Goal: Task Accomplishment & Management: Complete application form

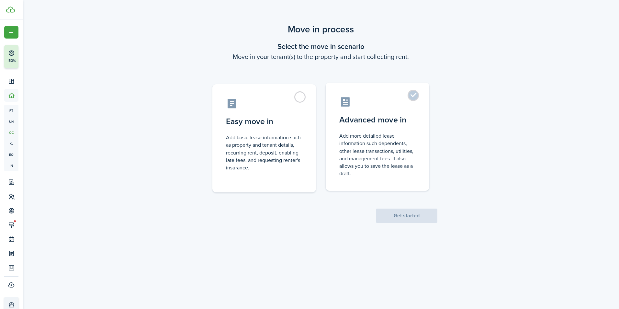
click at [397, 112] on label "Advanced move in Add more detailed lease information such dependents, other lea…" at bounding box center [378, 137] width 104 height 108
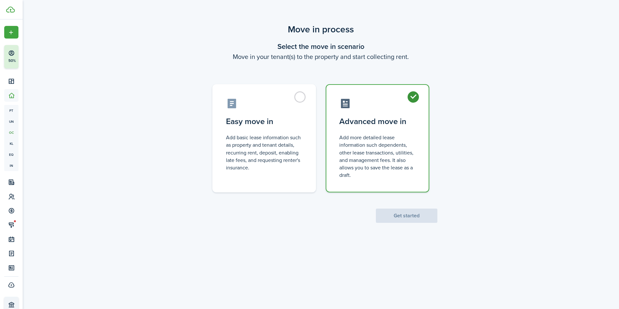
radio input "true"
click at [411, 216] on button "Get started" at bounding box center [407, 216] width 62 height 14
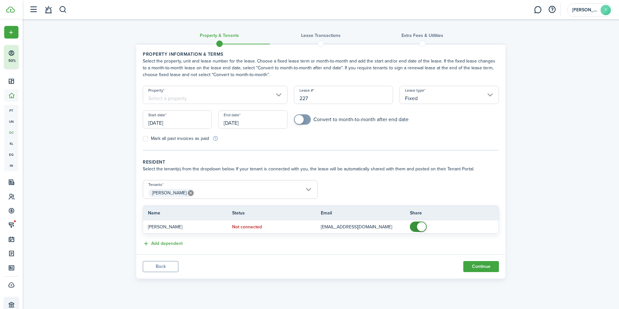
click at [217, 97] on input "Property" at bounding box center [215, 95] width 145 height 18
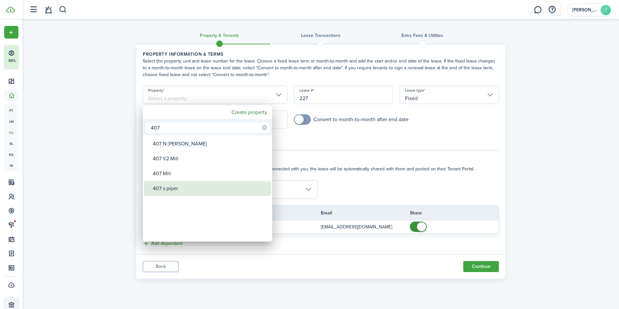
type input "407"
click at [172, 183] on div "407 s piper" at bounding box center [210, 188] width 115 height 15
type input "407 s piper"
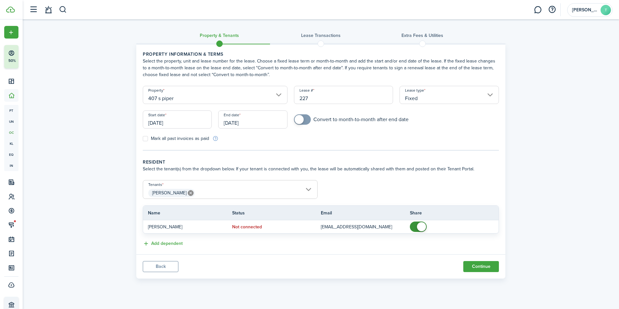
checkbox input "true"
click at [303, 122] on span at bounding box center [299, 119] width 9 height 9
click at [171, 123] on input "[DATE]" at bounding box center [177, 119] width 69 height 18
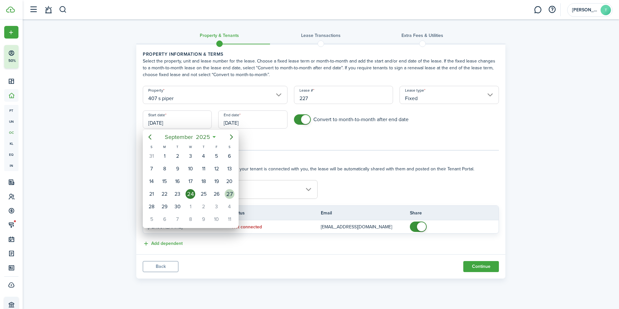
click at [232, 190] on div "27" at bounding box center [230, 194] width 10 height 10
type input "[DATE]"
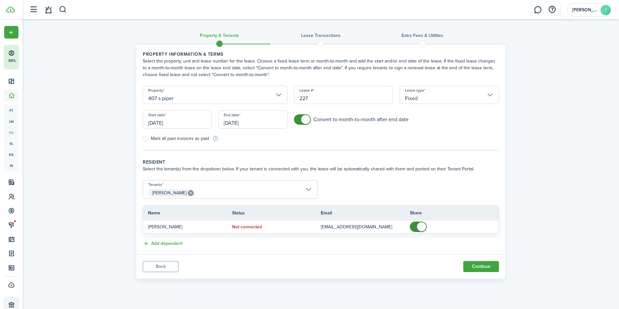
click at [251, 127] on input "[DATE]" at bounding box center [252, 119] width 69 height 18
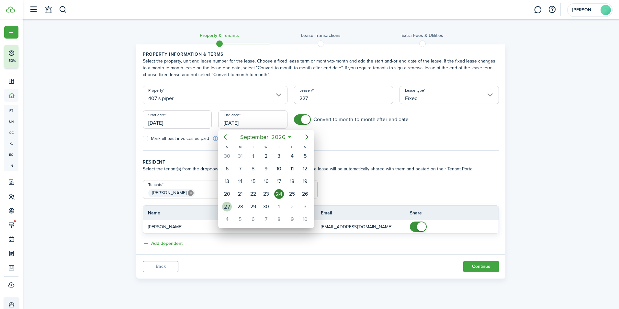
click at [231, 204] on div "27" at bounding box center [227, 207] width 10 height 10
type input "[DATE]"
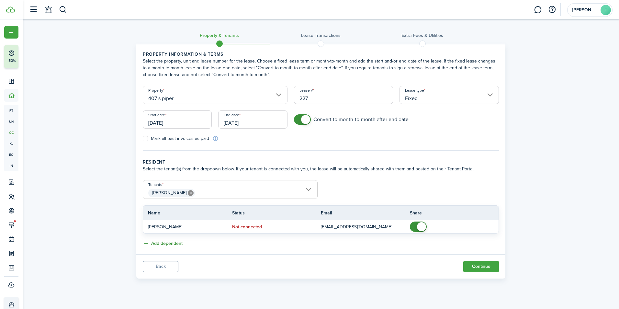
click at [175, 241] on button "Add dependent" at bounding box center [163, 243] width 40 height 7
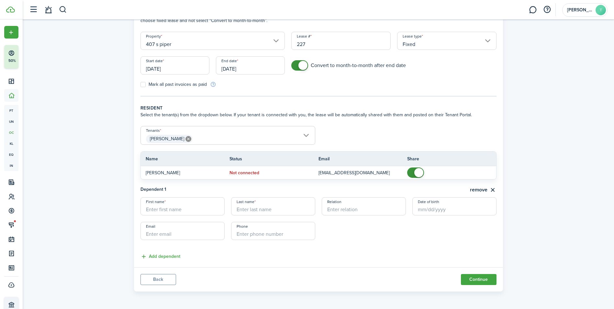
scroll to position [54, 0]
click at [206, 213] on input "First name" at bounding box center [183, 206] width 84 height 18
click at [327, 255] on div "Dependent 1 remove First name Last name Relation Date of birth Email Phone Add …" at bounding box center [318, 219] width 363 height 81
click at [480, 190] on button "remove" at bounding box center [483, 190] width 27 height 8
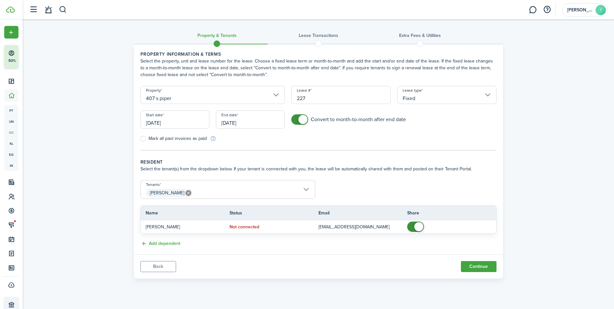
scroll to position [0, 0]
click at [246, 194] on span "[PERSON_NAME]" at bounding box center [230, 192] width 174 height 11
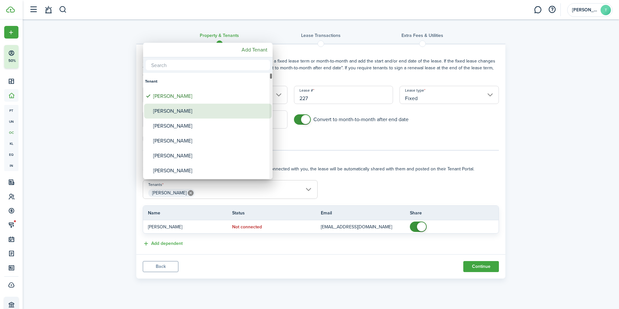
click at [183, 107] on div "[PERSON_NAME]" at bounding box center [210, 111] width 115 height 15
type input "[PERSON_NAME], [PERSON_NAME]"
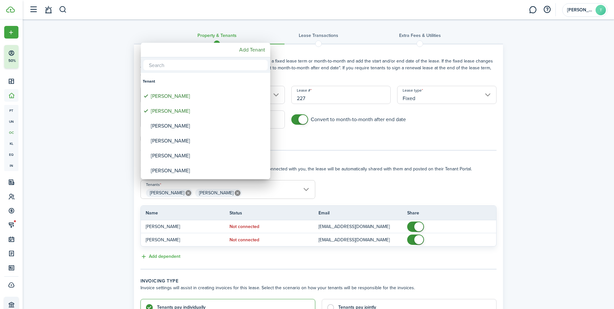
click at [481, 257] on div at bounding box center [307, 154] width 718 height 413
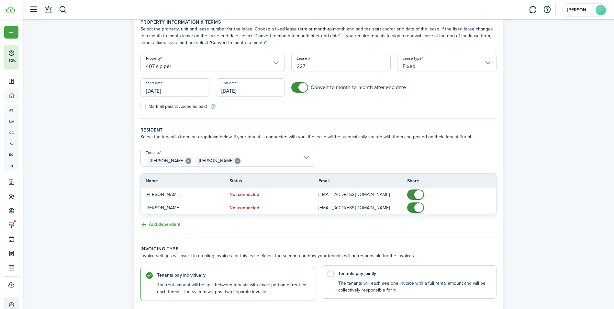
scroll to position [78, 0]
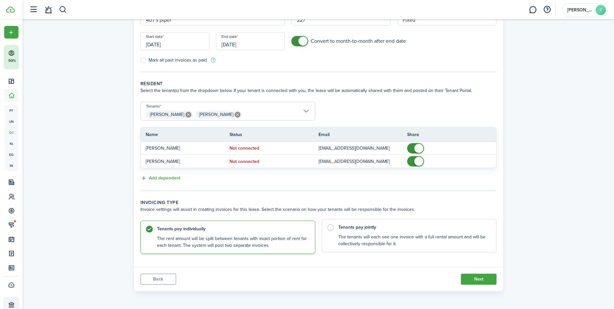
click at [403, 238] on control-radio-card-description "The tenants will each see one invoice with a full rental amount and will be col…" at bounding box center [414, 240] width 152 height 13
radio input "false"
radio input "true"
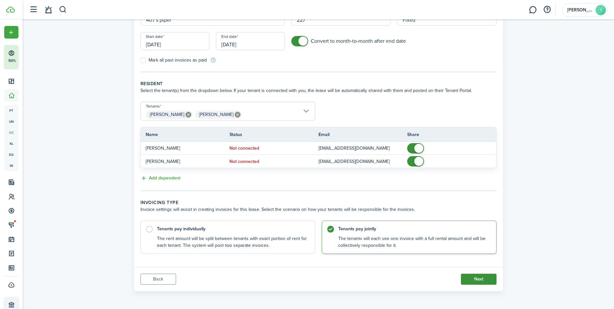
click at [473, 278] on button "Next" at bounding box center [479, 279] width 36 height 11
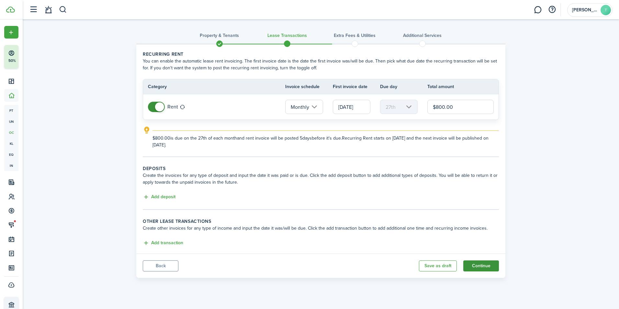
click at [480, 265] on button "Continue" at bounding box center [481, 265] width 36 height 11
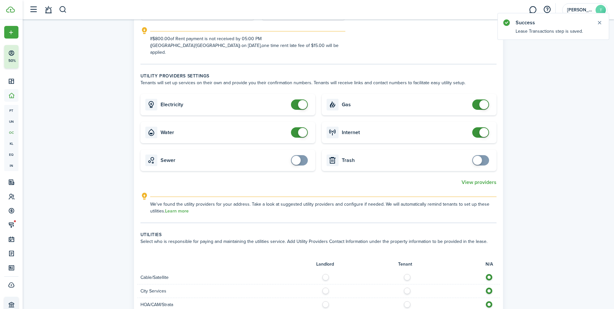
scroll to position [194, 0]
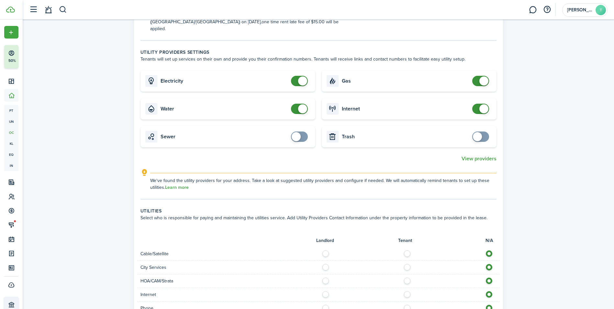
checkbox input "true"
click at [480, 132] on span at bounding box center [477, 136] width 9 height 9
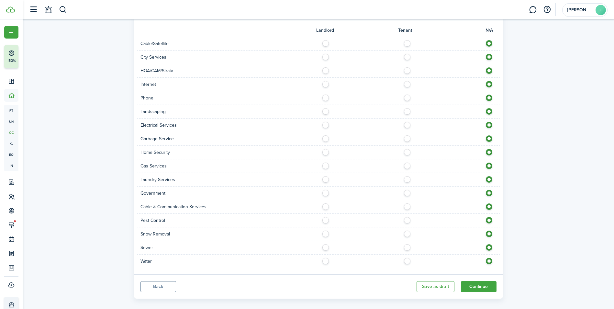
scroll to position [405, 0]
click at [323, 216] on label at bounding box center [327, 217] width 11 height 3
radio input "true"
click at [406, 230] on label at bounding box center [408, 231] width 11 height 3
radio input "true"
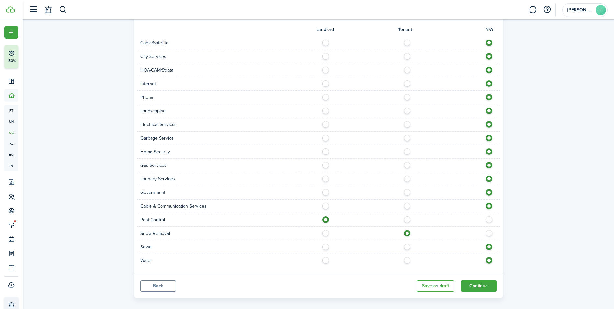
click at [405, 243] on label at bounding box center [408, 244] width 11 height 3
radio input "true"
click at [406, 257] on label at bounding box center [408, 258] width 11 height 3
radio input "true"
click at [407, 203] on label at bounding box center [408, 204] width 11 height 3
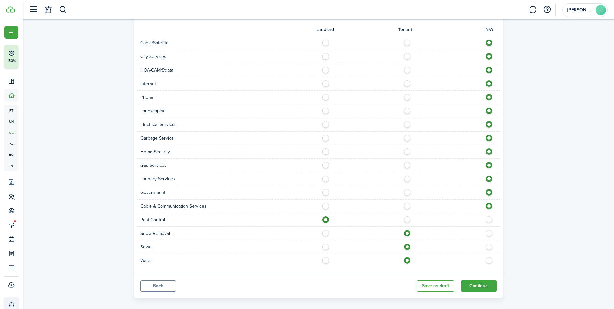
radio input "true"
click at [408, 189] on label at bounding box center [408, 190] width 11 height 3
radio input "true"
click at [409, 175] on label at bounding box center [408, 176] width 11 height 3
radio input "true"
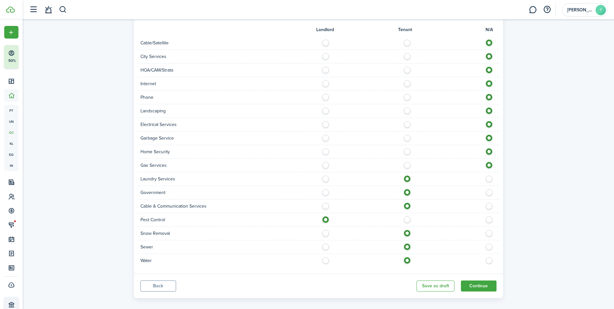
click at [408, 162] on label at bounding box center [408, 163] width 11 height 3
radio input "true"
click at [408, 148] on label at bounding box center [408, 149] width 11 height 3
radio input "true"
click at [405, 135] on label at bounding box center [408, 136] width 11 height 3
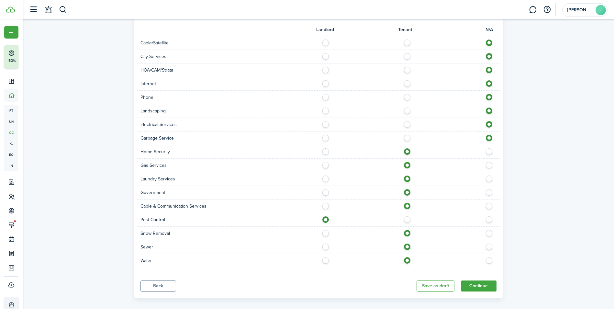
radio input "true"
click at [410, 121] on label at bounding box center [408, 122] width 11 height 3
radio input "true"
click at [408, 107] on label at bounding box center [408, 108] width 11 height 3
radio input "true"
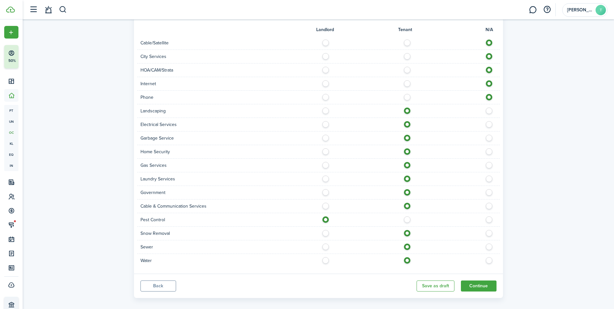
click at [405, 40] on label at bounding box center [408, 41] width 11 height 3
radio input "true"
click at [407, 50] on div "City Services" at bounding box center [318, 57] width 363 height 14
click at [405, 53] on label at bounding box center [408, 54] width 11 height 3
radio input "true"
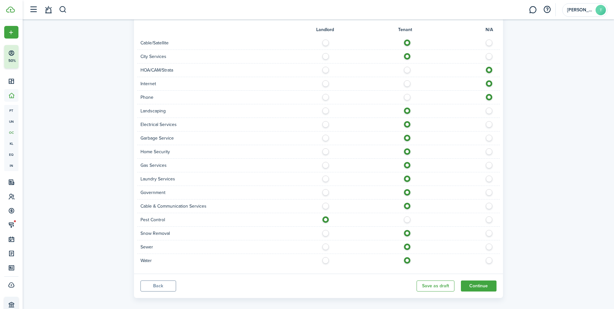
click at [407, 67] on label at bounding box center [408, 68] width 11 height 3
radio input "true"
click at [406, 80] on label at bounding box center [408, 81] width 11 height 3
radio input "true"
click at [407, 94] on label at bounding box center [408, 95] width 11 height 3
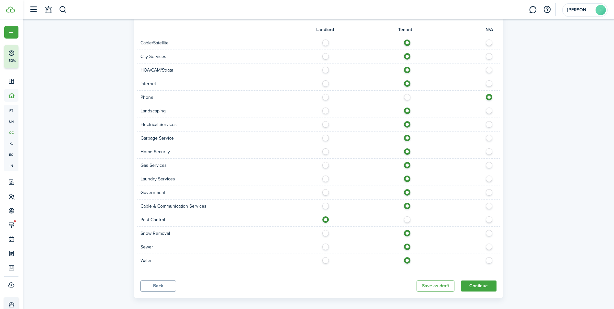
radio input "true"
click at [484, 280] on button "Continue" at bounding box center [479, 285] width 36 height 11
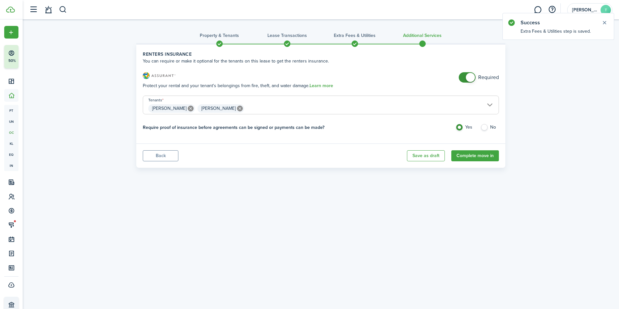
checkbox input "false"
click at [469, 74] on span at bounding box center [470, 77] width 9 height 9
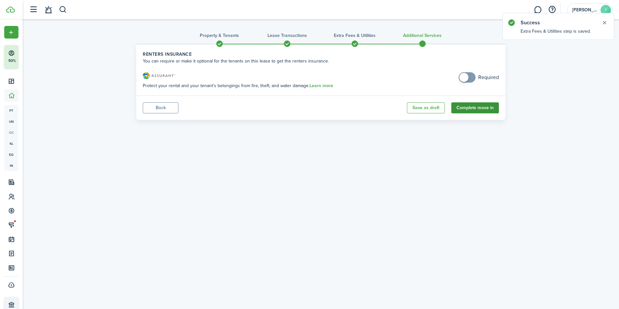
click at [474, 107] on button "Complete move in" at bounding box center [475, 107] width 48 height 11
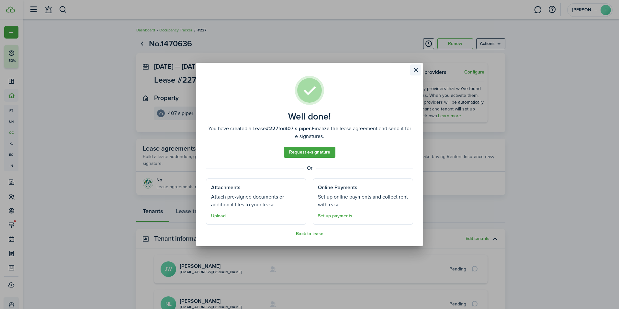
click at [418, 67] on button "Close modal" at bounding box center [415, 69] width 11 height 11
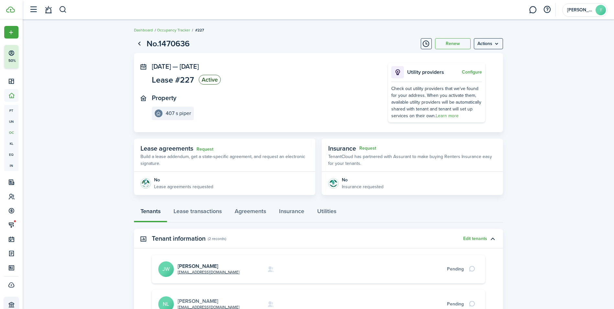
click at [192, 300] on link "[PERSON_NAME]" at bounding box center [198, 300] width 40 height 7
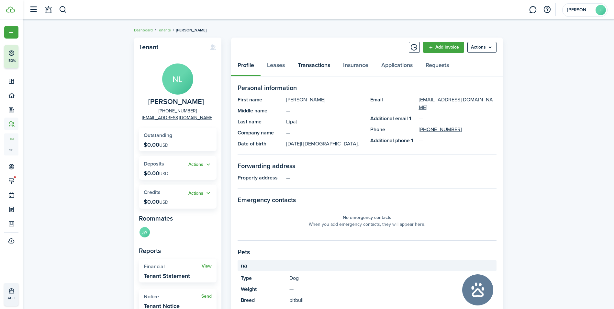
click at [325, 65] on link "Transactions" at bounding box center [313, 66] width 45 height 19
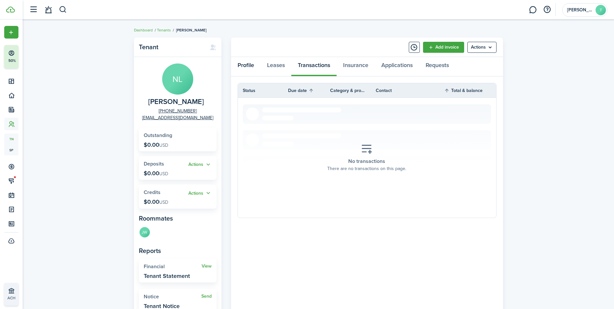
click at [253, 62] on link "Profile" at bounding box center [245, 66] width 29 height 19
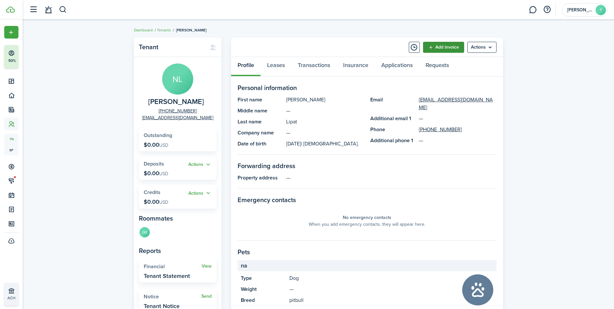
click at [435, 49] on link "Add invoice" at bounding box center [443, 47] width 41 height 11
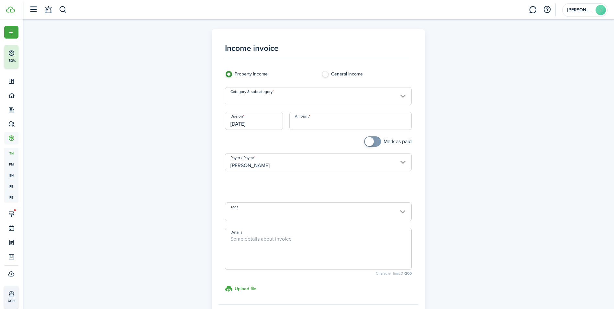
click at [298, 124] on input "Amount" at bounding box center [350, 121] width 122 height 18
click at [268, 99] on input "Category & subcategory" at bounding box center [318, 96] width 187 height 18
type input "$800.00"
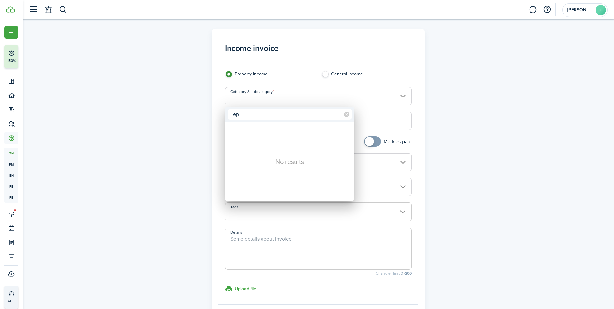
type input "e"
type input "dep"
click at [347, 115] on icon at bounding box center [346, 114] width 5 height 5
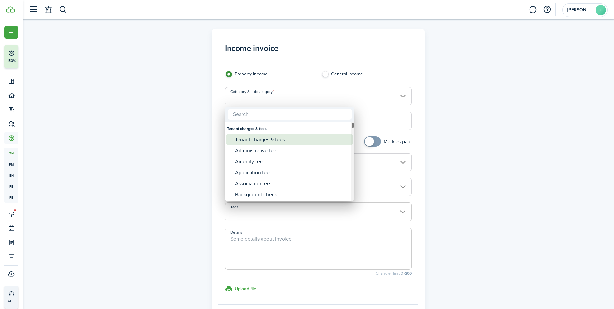
click at [264, 142] on div "Tenant charges & fees" at bounding box center [292, 139] width 115 height 11
type input "Tenant charges & fees"
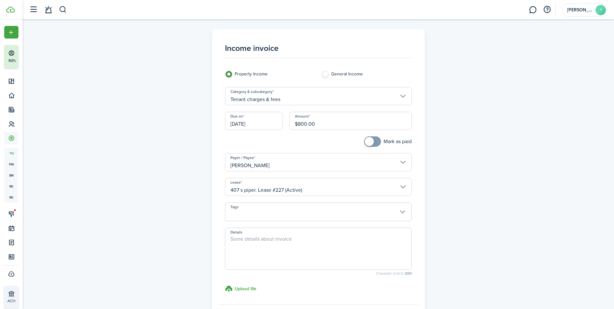
click at [272, 233] on span at bounding box center [318, 249] width 187 height 42
click at [277, 237] on textarea "Details" at bounding box center [318, 250] width 186 height 31
click at [261, 123] on input "[DATE]" at bounding box center [254, 121] width 58 height 18
type textarea "Deposit"
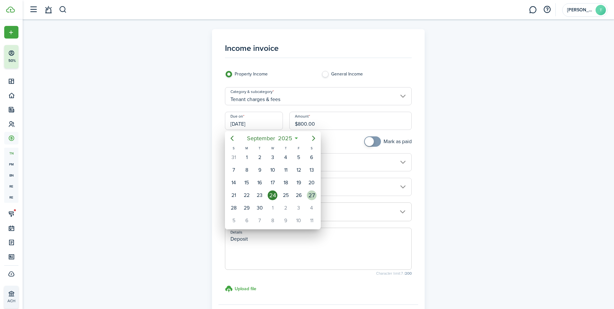
click at [314, 195] on div "27" at bounding box center [312, 195] width 10 height 10
type input "[DATE]"
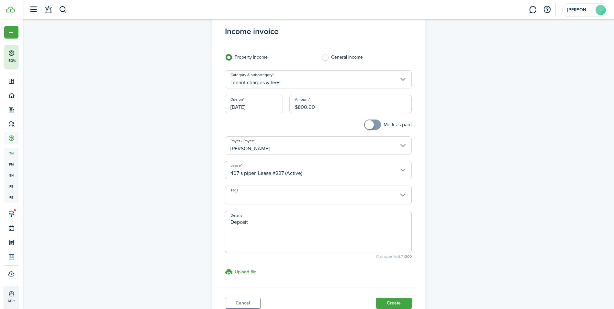
scroll to position [32, 0]
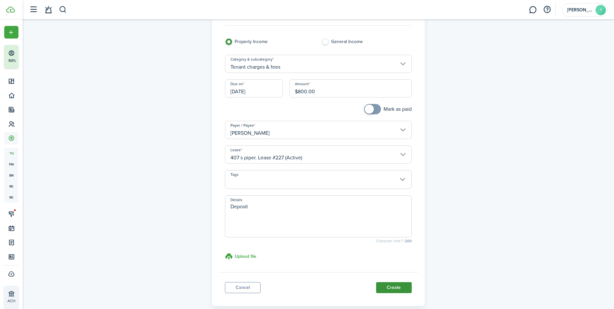
click at [393, 287] on button "Create" at bounding box center [394, 287] width 36 height 11
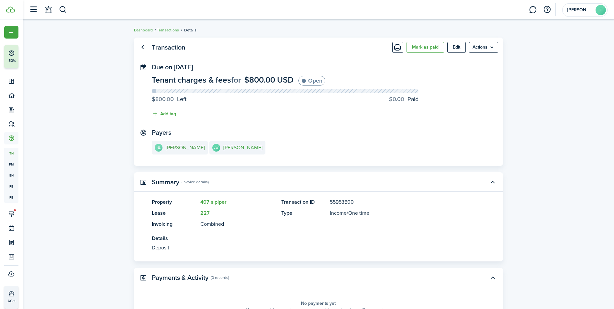
click at [174, 150] on e-details-info-title "[PERSON_NAME]" at bounding box center [185, 148] width 39 height 6
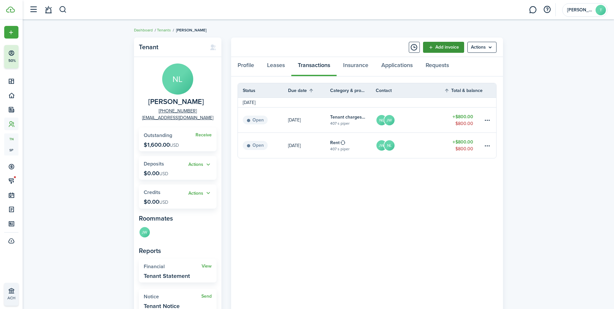
click at [437, 47] on link "Add invoice" at bounding box center [443, 47] width 41 height 11
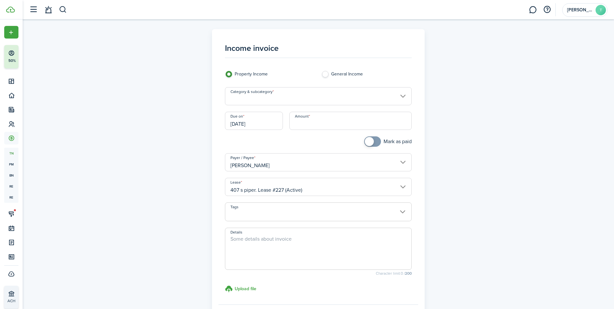
click at [308, 102] on input "Category & subcategory" at bounding box center [318, 96] width 187 height 18
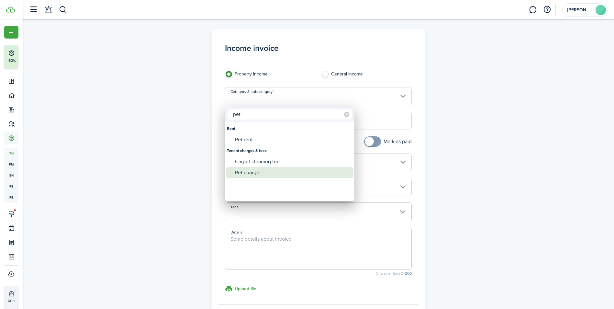
type input "pet"
click at [243, 169] on div "Pet charge" at bounding box center [292, 172] width 115 height 11
type input "Tenant charges & fees / Pet charge"
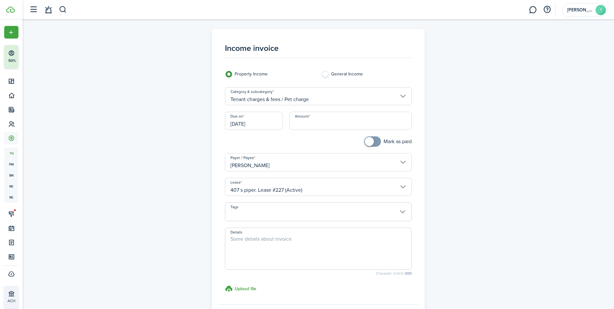
click at [300, 125] on input "Amount" at bounding box center [350, 121] width 122 height 18
click at [263, 125] on input "[DATE]" at bounding box center [254, 121] width 58 height 18
type input "$400.00"
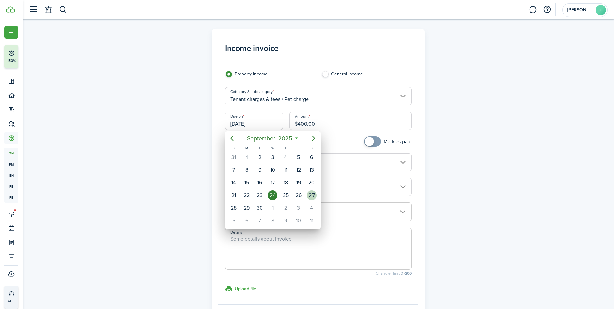
click at [312, 195] on div "27" at bounding box center [312, 195] width 10 height 10
type input "[DATE]"
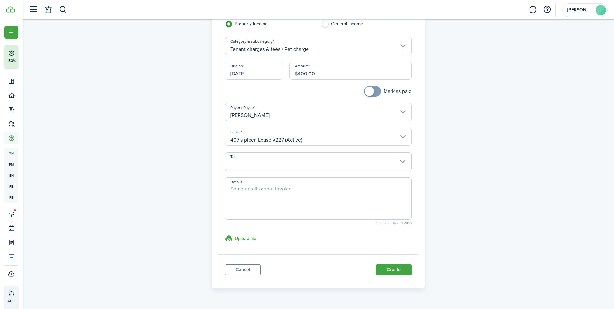
scroll to position [65, 0]
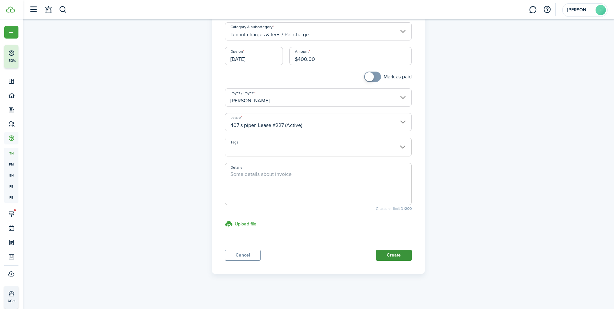
click at [384, 254] on button "Create" at bounding box center [394, 255] width 36 height 11
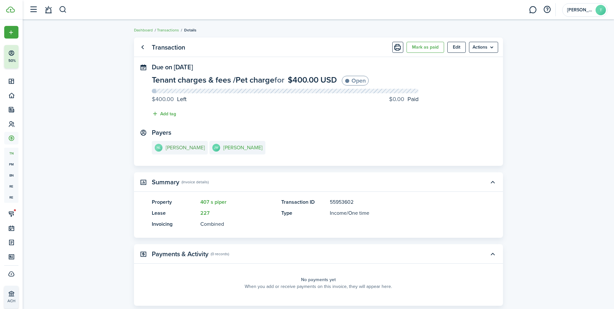
click at [191, 148] on e-details-info-title "[PERSON_NAME]" at bounding box center [185, 148] width 39 height 6
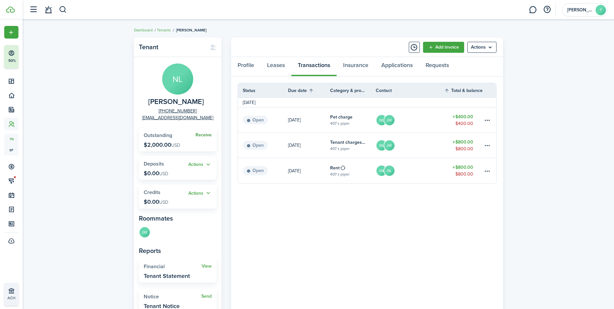
click at [201, 135] on link "Receive" at bounding box center [204, 134] width 16 height 5
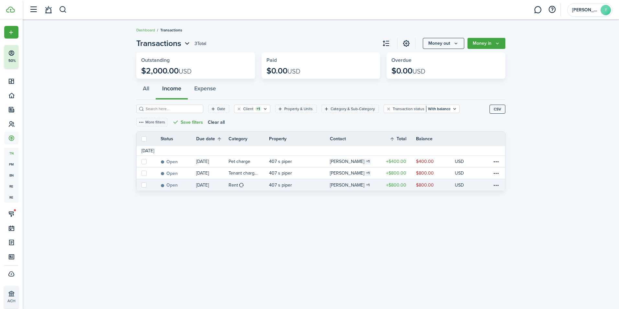
click at [410, 182] on link "$800.00" at bounding box center [396, 185] width 39 height 12
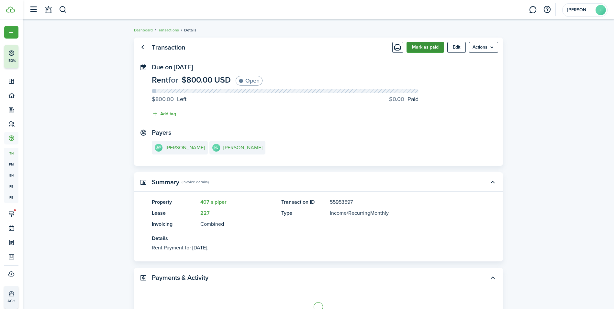
click at [423, 47] on button "Mark as paid" at bounding box center [426, 47] width 38 height 11
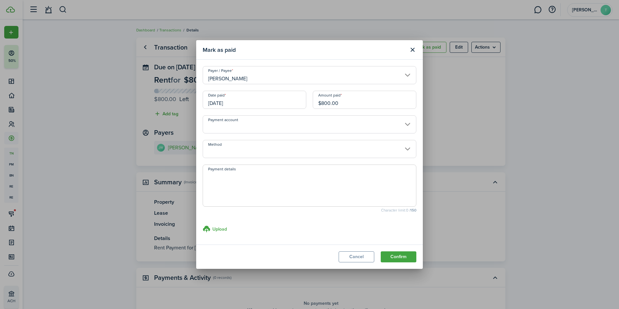
drag, startPoint x: 353, startPoint y: 103, endPoint x: 275, endPoint y: 100, distance: 78.1
click at [275, 100] on div "Date paid [DATE] Amount paid $800.00" at bounding box center [309, 103] width 220 height 25
type input "$700.00"
click at [289, 214] on modal-body "Payer / [PERSON_NAME] Date paid [DATE] Amount paid $700.00 Payment account Meth…" at bounding box center [309, 152] width 227 height 185
click at [215, 103] on input "[DATE]" at bounding box center [255, 100] width 104 height 18
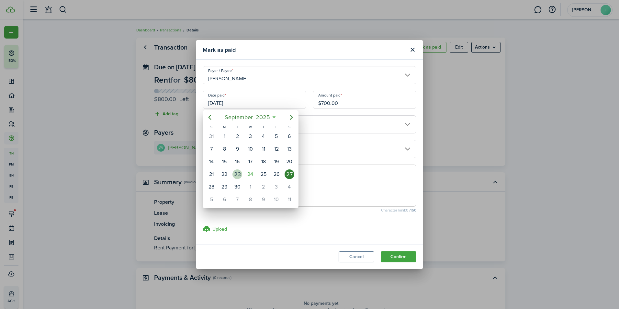
click at [240, 176] on div "23" at bounding box center [237, 174] width 10 height 10
type input "[DATE]"
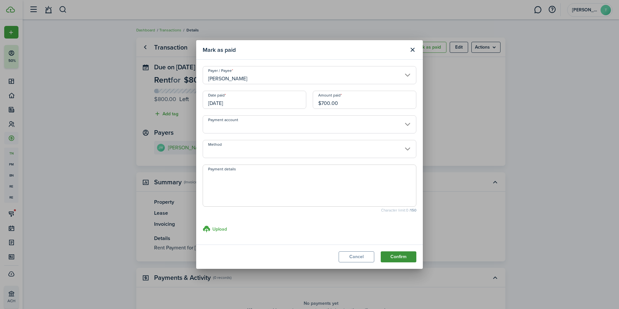
click at [390, 256] on button "Confirm" at bounding box center [399, 256] width 36 height 11
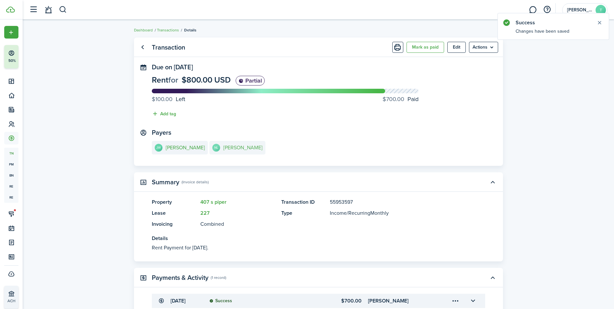
click at [219, 153] on link "NL [PERSON_NAME]" at bounding box center [237, 148] width 56 height 14
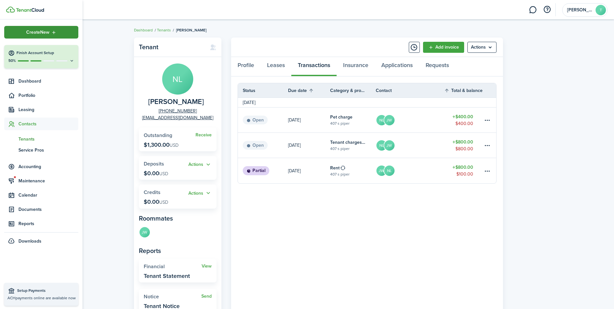
click at [25, 28] on div "Create New" at bounding box center [41, 32] width 74 height 13
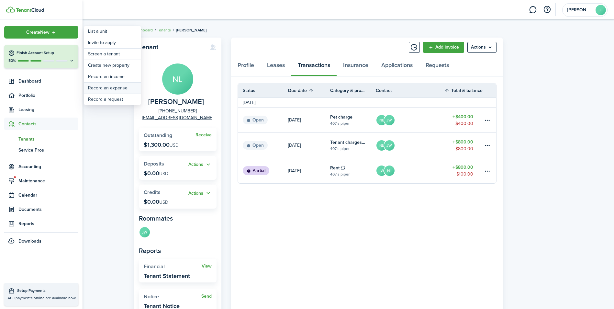
click at [103, 85] on link "Record an expense" at bounding box center [112, 88] width 57 height 11
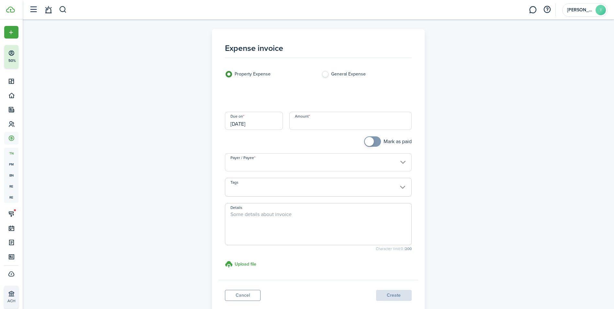
click at [337, 73] on label "General Expense" at bounding box center [367, 76] width 90 height 10
radio input "false"
radio input "true"
click at [328, 100] on loading-skeleton at bounding box center [318, 96] width 187 height 18
click at [328, 100] on input "General Expense" at bounding box center [318, 96] width 187 height 18
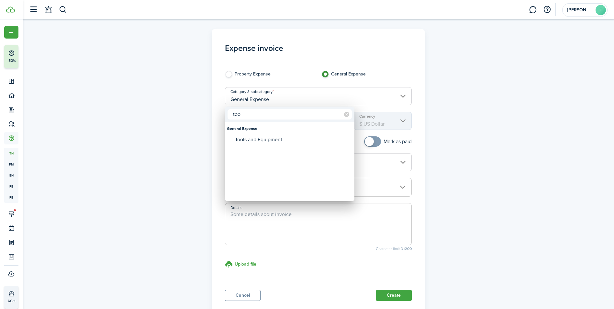
type input "too"
click at [292, 135] on div "Tools and Equipment" at bounding box center [292, 139] width 115 height 11
type input "General Expense / Tools and Equipment"
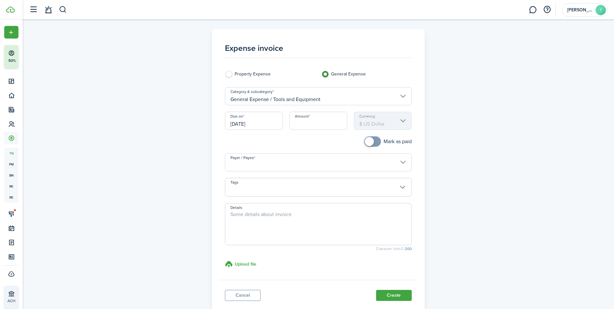
click at [303, 122] on input "Amount" at bounding box center [318, 121] width 58 height 18
type input "$27.32"
checkbox input "true"
click at [372, 142] on span at bounding box center [369, 141] width 9 height 9
click at [303, 163] on input "Payer / Payee" at bounding box center [318, 162] width 187 height 18
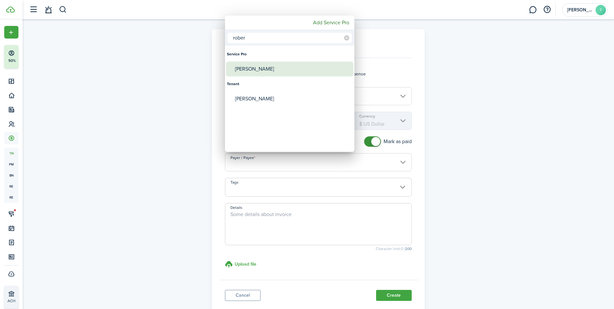
type input "rober"
click at [247, 63] on div "[PERSON_NAME]" at bounding box center [292, 69] width 115 height 15
type input "[PERSON_NAME]"
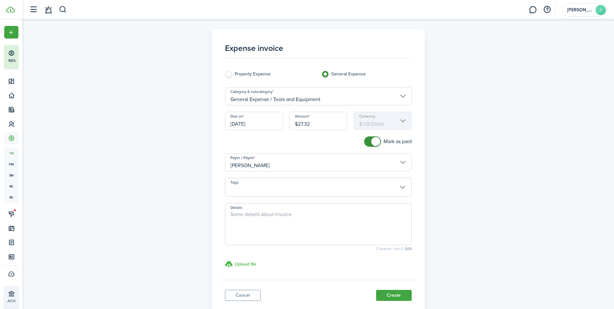
click at [250, 264] on h3 "Upload file" at bounding box center [246, 264] width 22 height 7
click at [225, 260] on input "Upload file store documents and templates Choose file" at bounding box center [225, 260] width 0 height 0
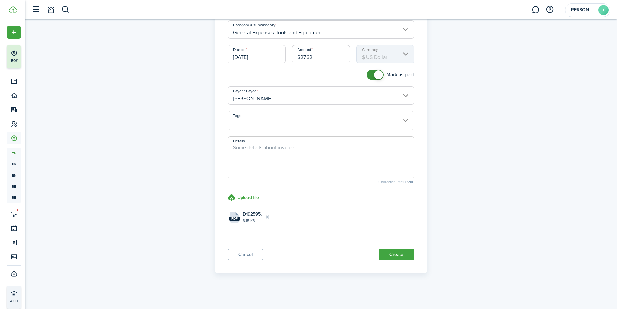
scroll to position [68, 0]
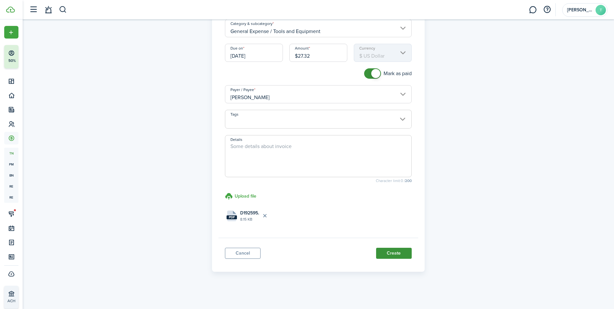
click at [403, 252] on button "Create" at bounding box center [394, 253] width 36 height 11
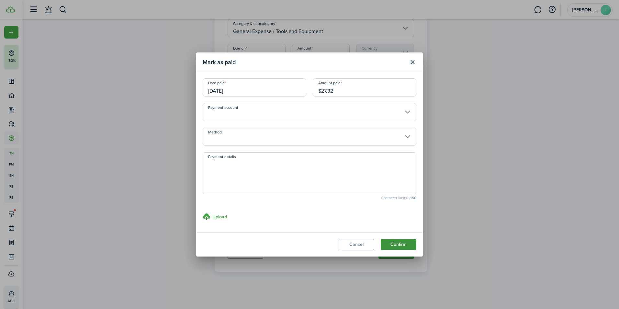
click at [408, 243] on button "Confirm" at bounding box center [399, 244] width 36 height 11
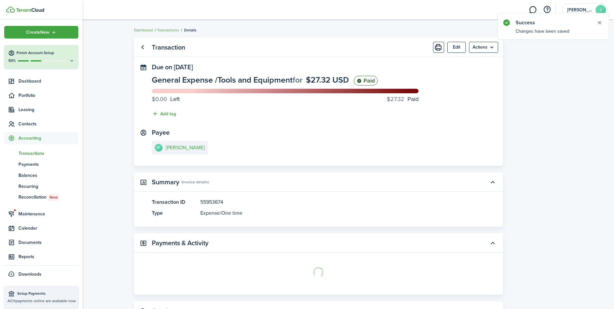
drag, startPoint x: 20, startPoint y: 10, endPoint x: 121, endPoint y: 0, distance: 100.8
click at [21, 10] on img at bounding box center [30, 10] width 28 height 4
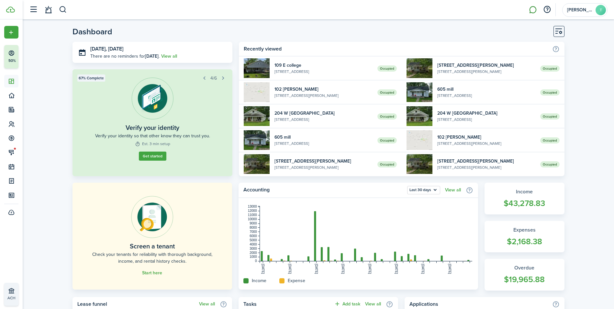
click at [531, 12] on link at bounding box center [533, 10] width 12 height 17
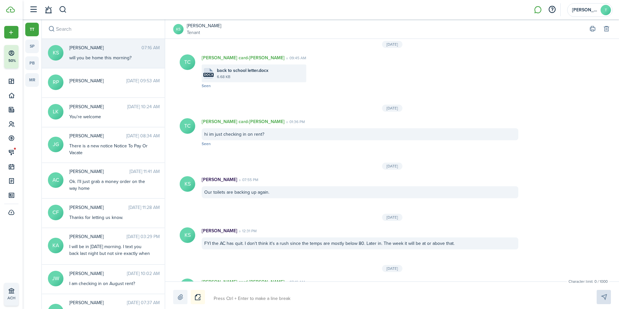
scroll to position [317, 0]
